Goal: Task Accomplishment & Management: Manage account settings

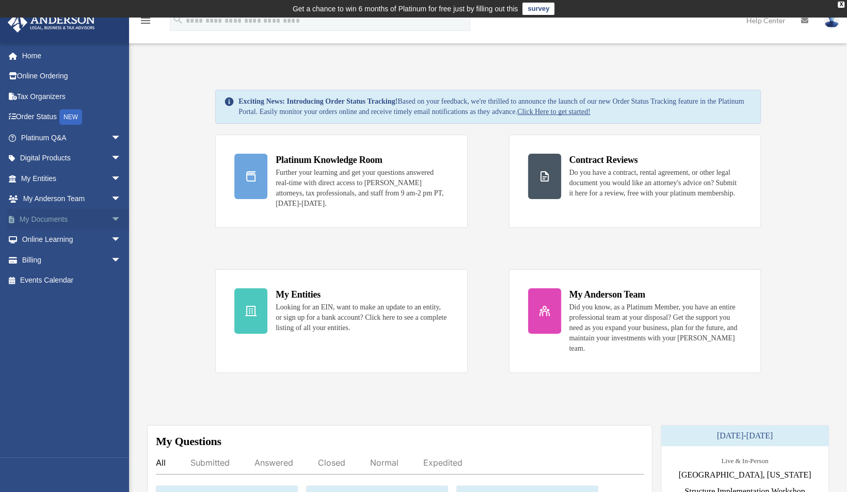
click at [62, 218] on link "My Documents arrow_drop_down" at bounding box center [71, 219] width 129 height 21
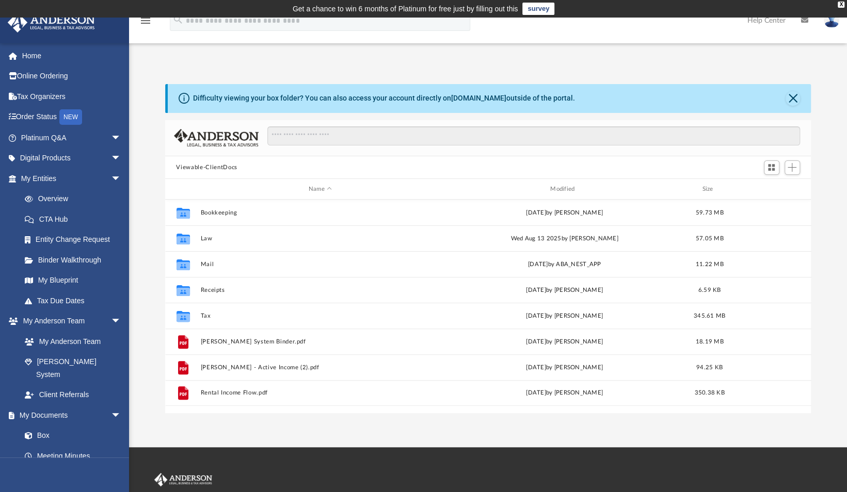
scroll to position [226, 638]
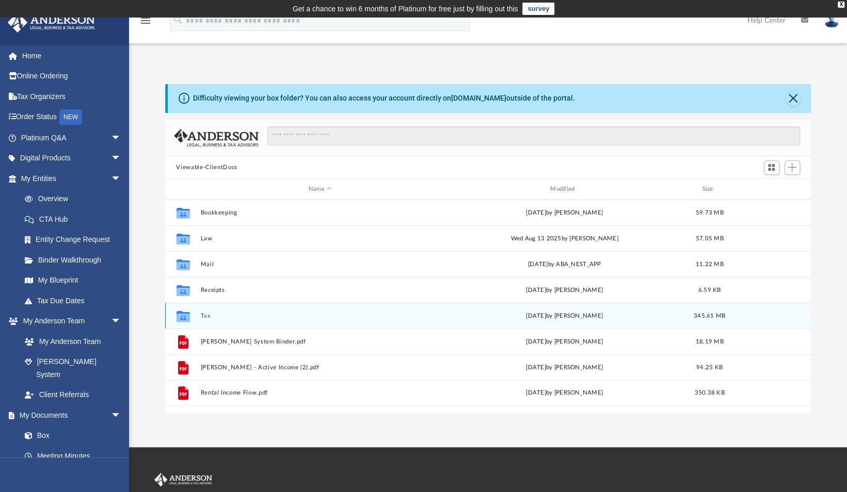
click at [206, 314] on button "Tax" at bounding box center [319, 316] width 239 height 7
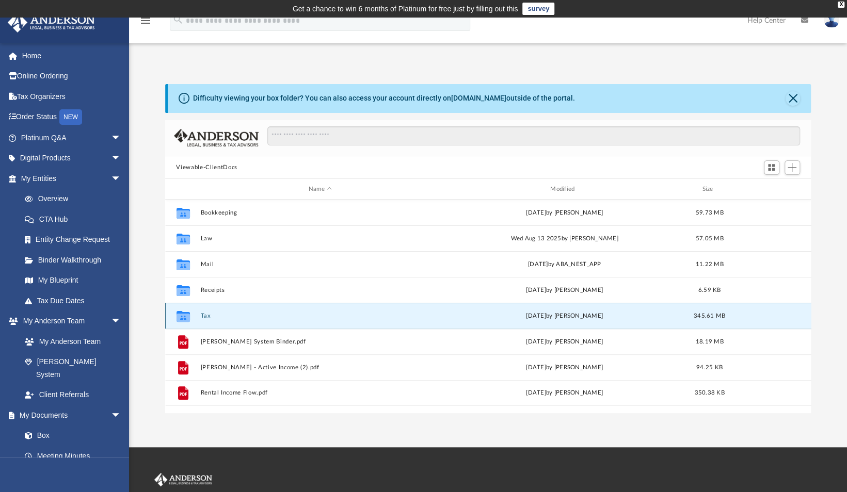
click at [206, 314] on button "Tax" at bounding box center [319, 316] width 239 height 7
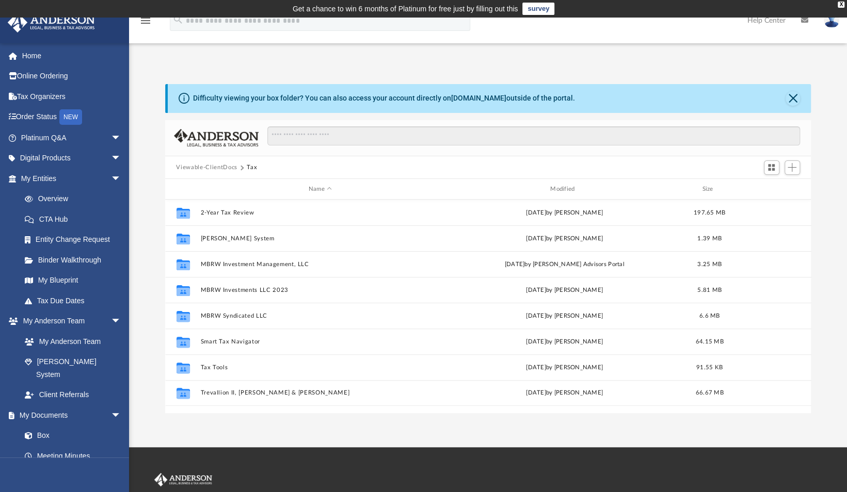
click at [276, 197] on div "Name Modified Size" at bounding box center [488, 189] width 646 height 21
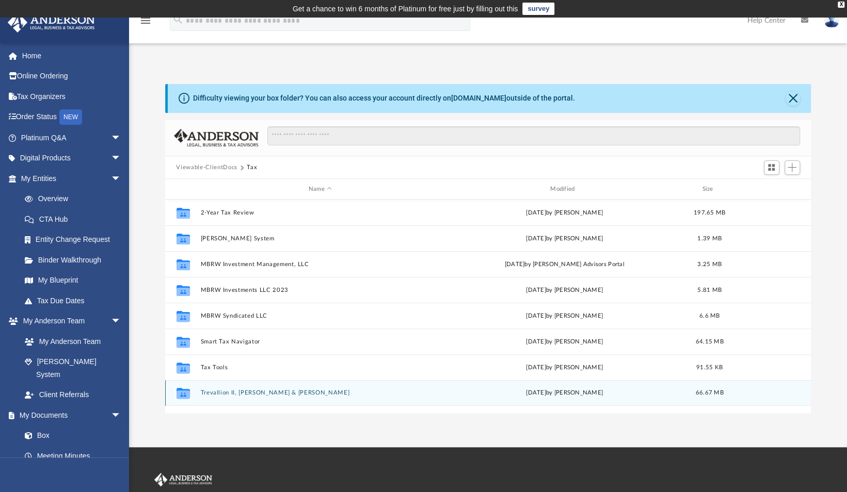
click at [253, 390] on button "Trevallion II, Douglas M. & Martha L." at bounding box center [319, 393] width 239 height 7
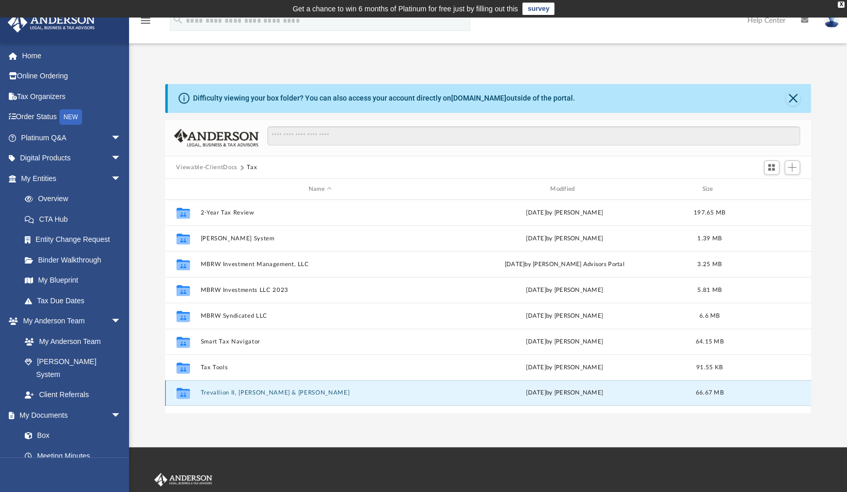
click at [253, 390] on button "Trevallion II, Douglas M. & Martha L." at bounding box center [319, 393] width 239 height 7
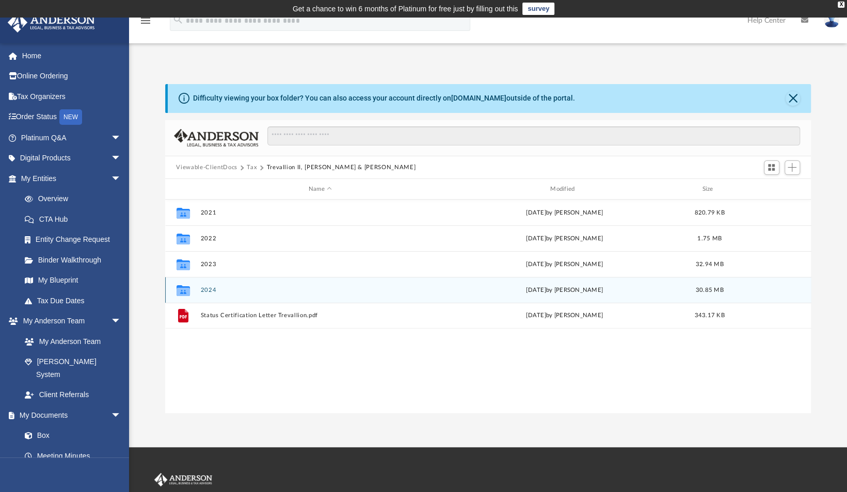
click at [211, 291] on button "2024" at bounding box center [319, 290] width 239 height 7
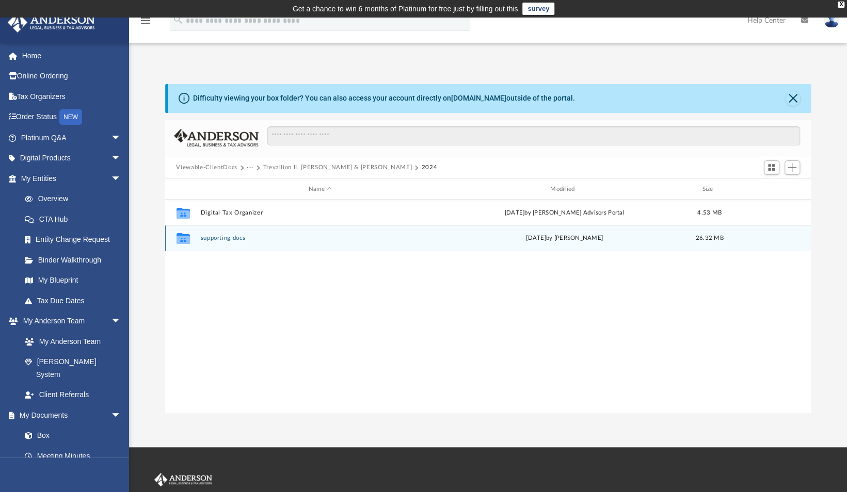
click at [233, 239] on button "supporting docs" at bounding box center [319, 238] width 239 height 7
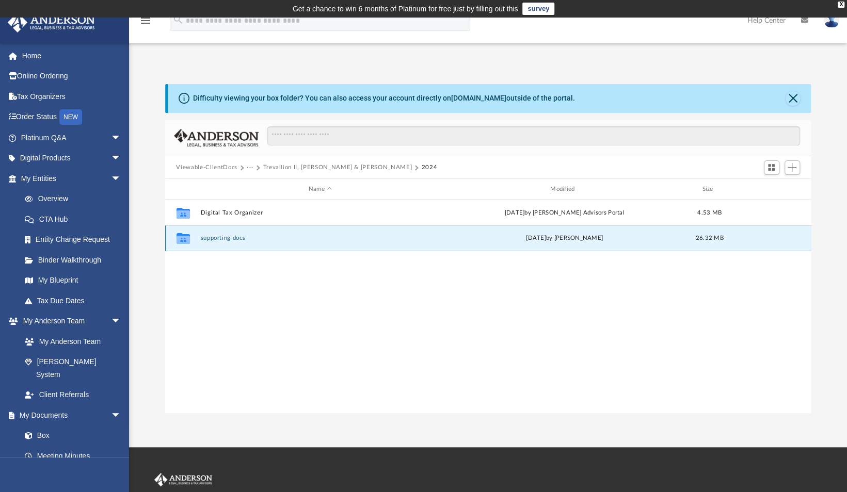
click at [233, 239] on button "supporting docs" at bounding box center [319, 238] width 239 height 7
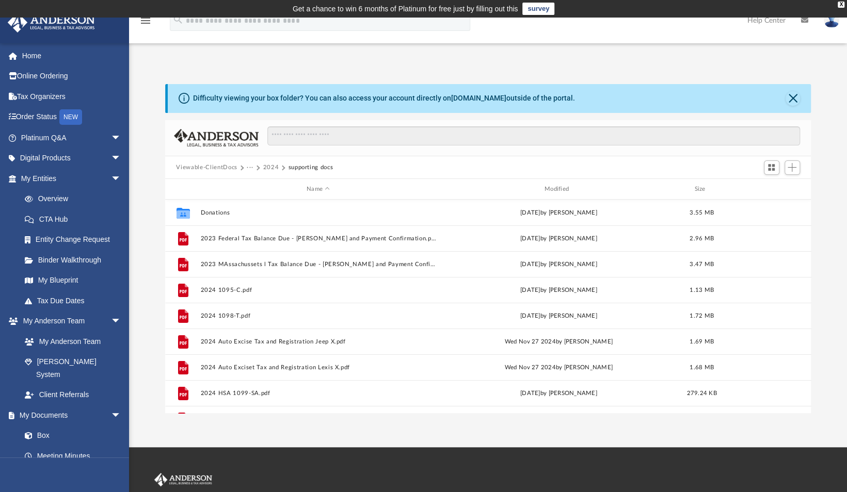
click at [265, 166] on button "2024" at bounding box center [271, 167] width 16 height 9
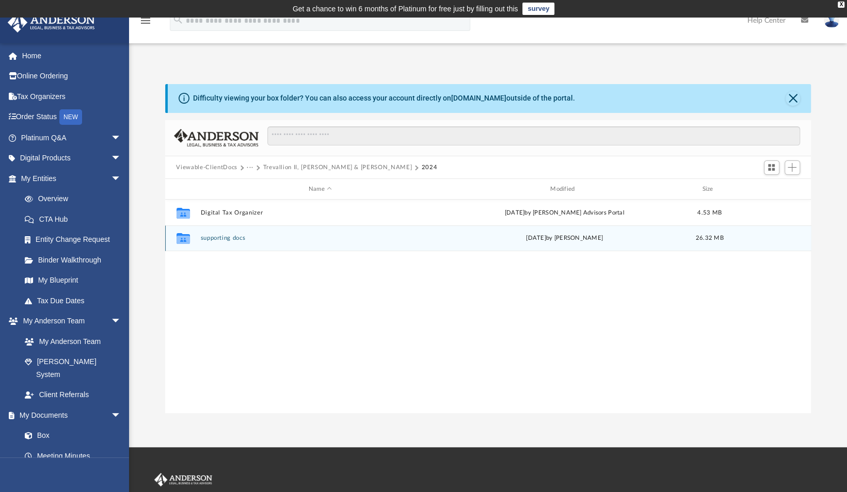
click at [232, 238] on button "supporting docs" at bounding box center [319, 238] width 239 height 7
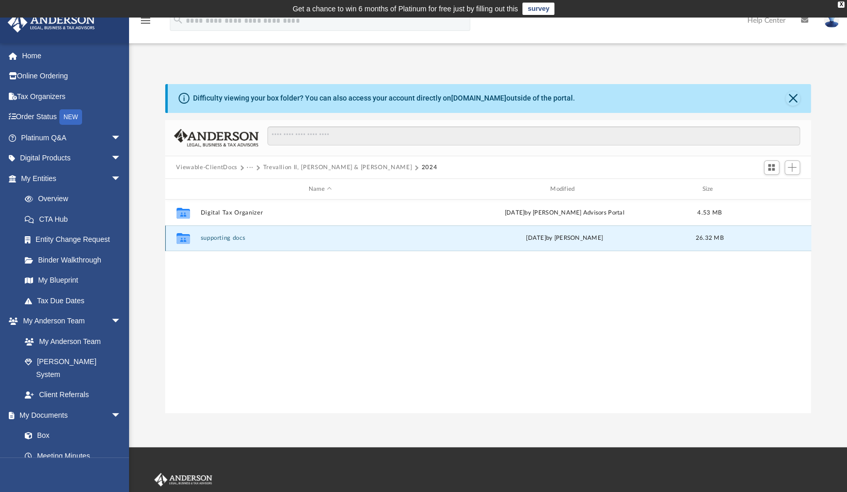
click at [232, 238] on button "supporting docs" at bounding box center [319, 238] width 239 height 7
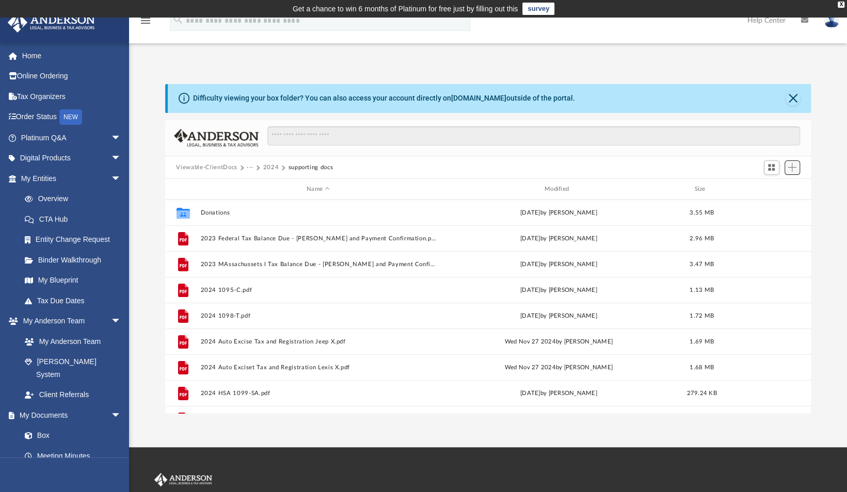
click at [793, 166] on span "Add" at bounding box center [791, 167] width 9 height 9
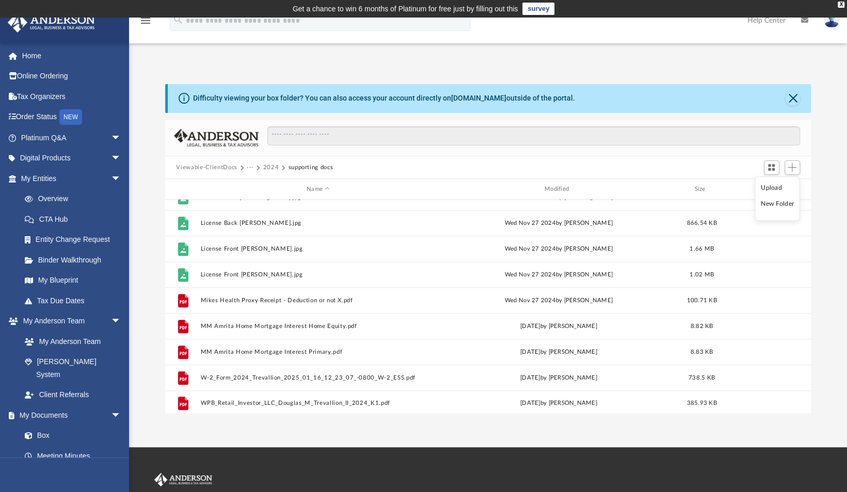
scroll to position [353, 0]
click at [780, 187] on li "Upload" at bounding box center [776, 188] width 33 height 11
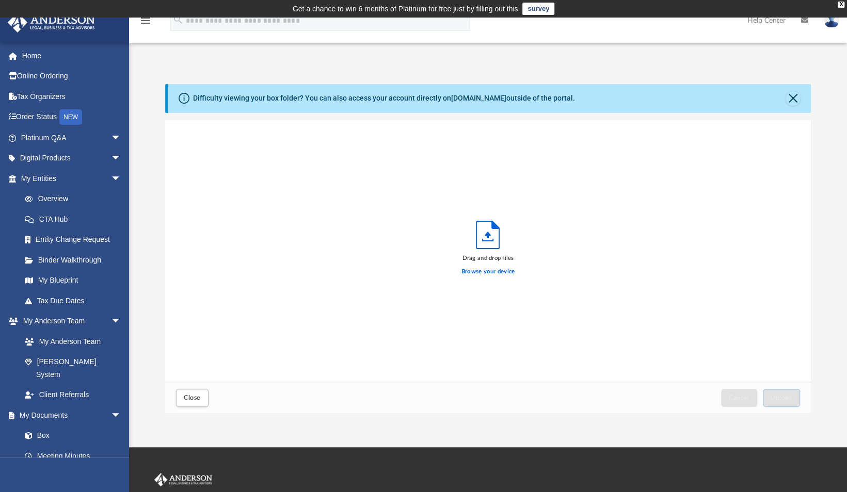
scroll to position [254, 638]
click at [507, 270] on label "Browse your device" at bounding box center [488, 271] width 54 height 9
click at [0, 0] on input "Browse your device" at bounding box center [0, 0] width 0 height 0
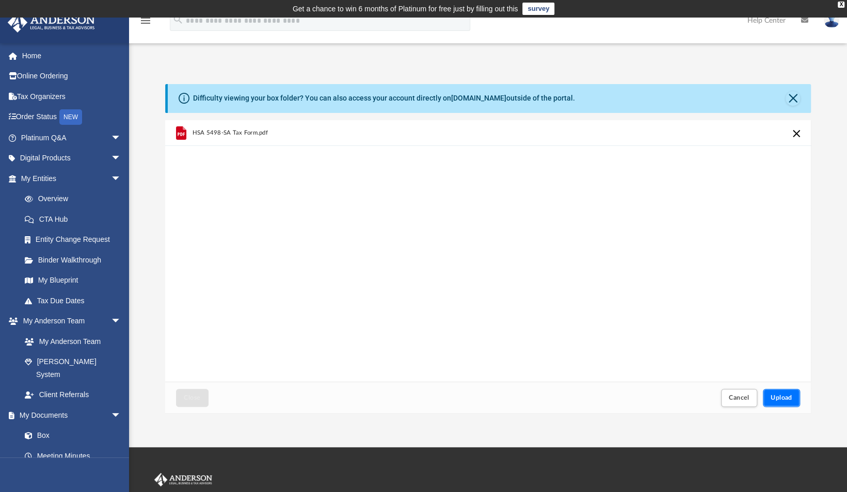
click at [785, 399] on span "Upload" at bounding box center [781, 398] width 22 height 6
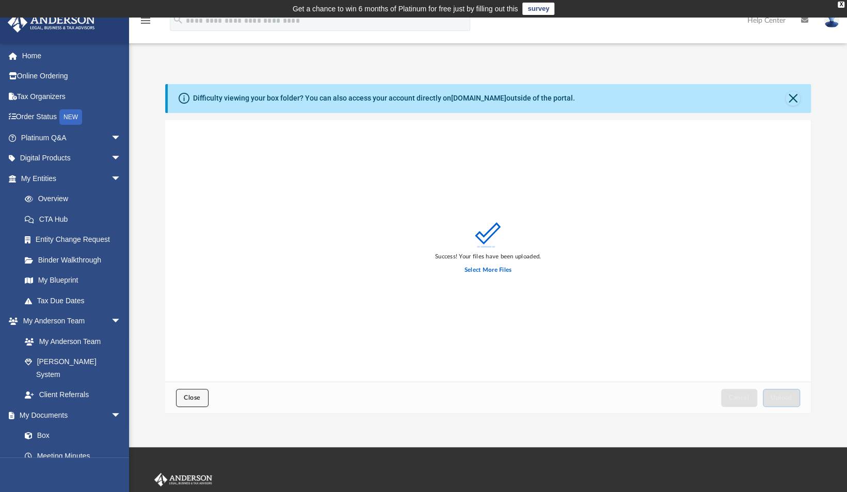
click at [194, 398] on span "Close" at bounding box center [192, 398] width 17 height 6
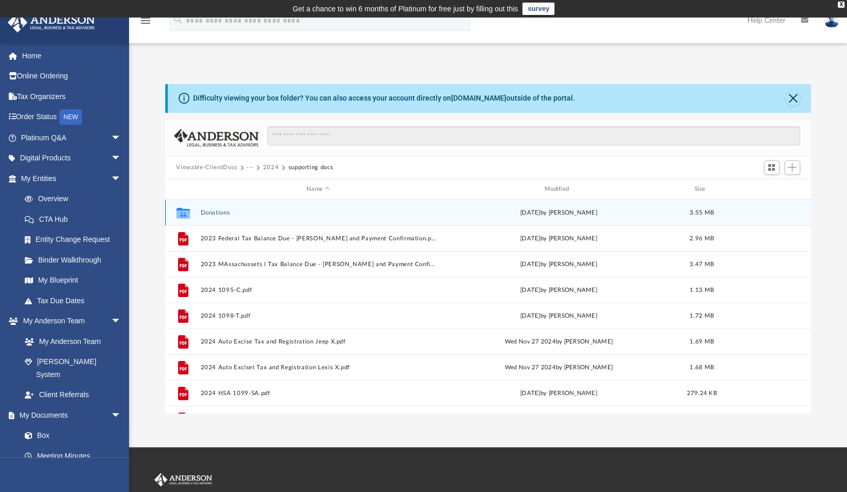
click at [208, 209] on button "Donations" at bounding box center [318, 212] width 236 height 7
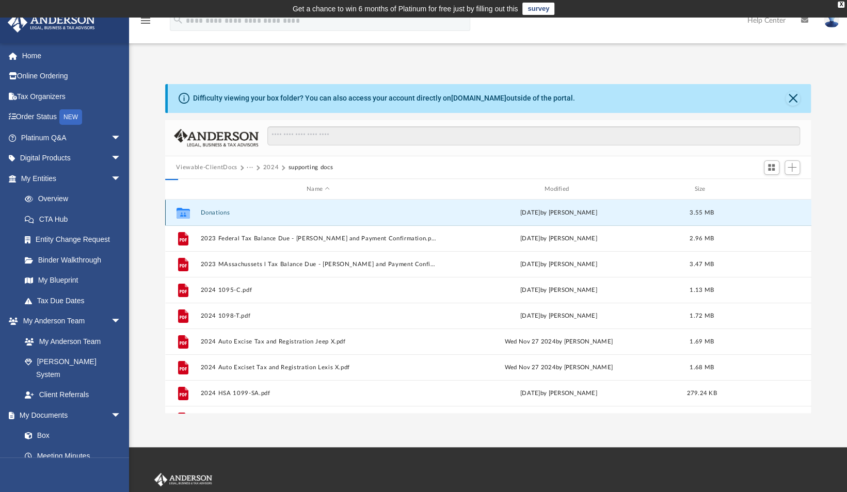
click at [208, 209] on button "Donations" at bounding box center [318, 212] width 236 height 7
